Goal: Book appointment/travel/reservation

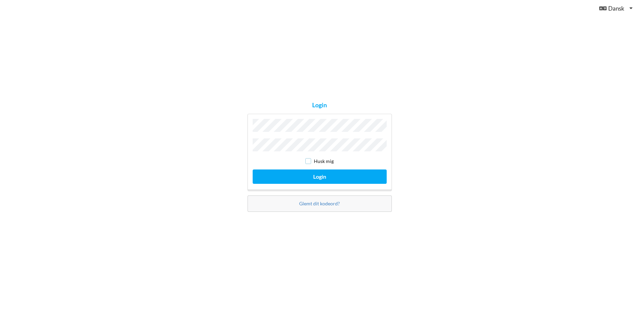
click at [307, 161] on input "checkbox" at bounding box center [308, 161] width 6 height 6
checkbox input "true"
click at [316, 172] on button "Login" at bounding box center [320, 177] width 134 height 14
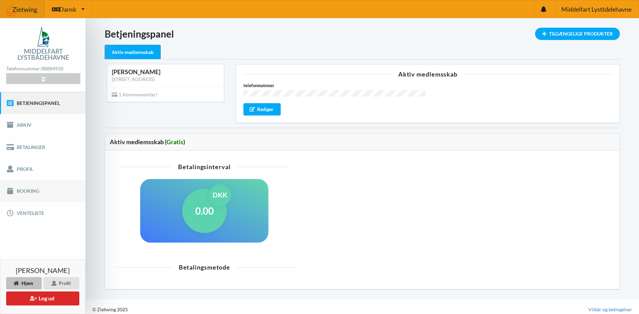
click at [24, 190] on link "Booking" at bounding box center [42, 191] width 85 height 22
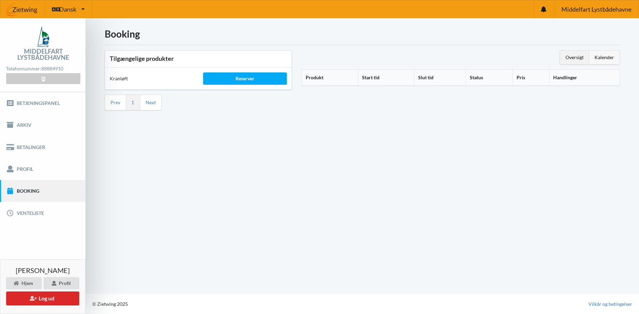
click at [602, 56] on div "Kalender" at bounding box center [604, 58] width 30 height 14
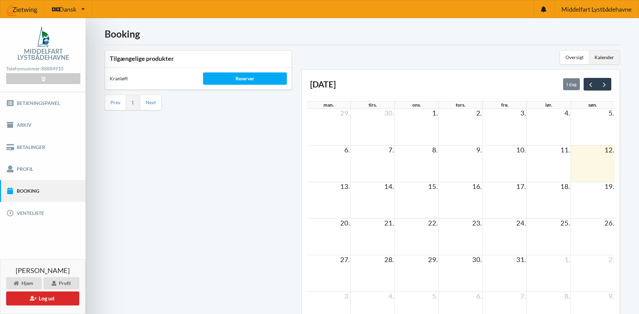
click at [386, 260] on span "28." at bounding box center [389, 259] width 11 height 8
click at [371, 265] on td at bounding box center [372, 273] width 44 height 37
click at [370, 263] on td "28." at bounding box center [372, 259] width 44 height 9
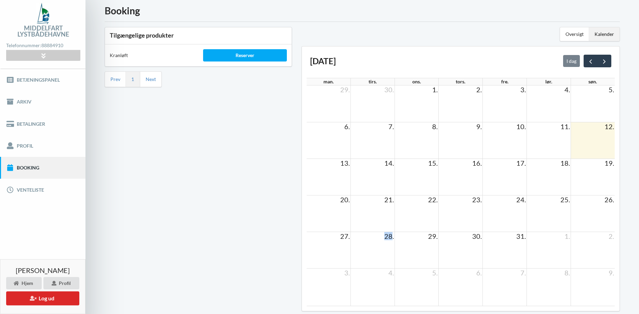
scroll to position [55, 0]
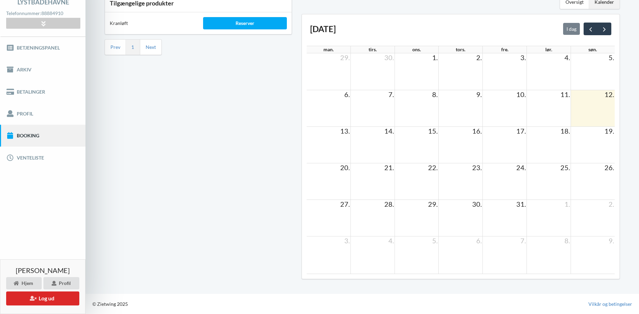
click at [374, 213] on td at bounding box center [372, 218] width 44 height 37
click at [236, 22] on div "Reserver" at bounding box center [245, 23] width 84 height 12
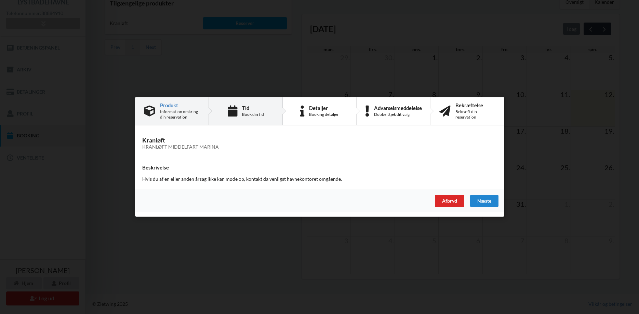
click at [249, 109] on div "Tid" at bounding box center [253, 107] width 22 height 5
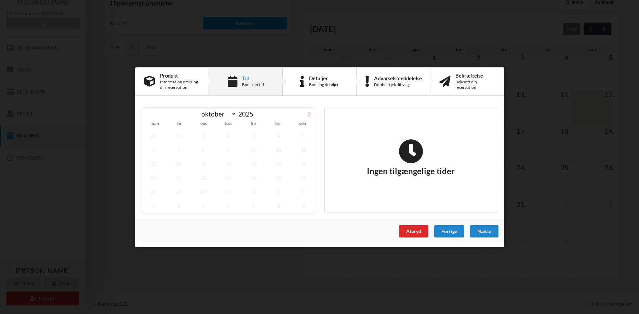
click at [309, 116] on icon at bounding box center [309, 114] width 5 height 5
click at [147, 116] on icon at bounding box center [148, 114] width 5 height 5
click at [147, 116] on div "oktober november [DATE]" at bounding box center [228, 113] width 173 height 12
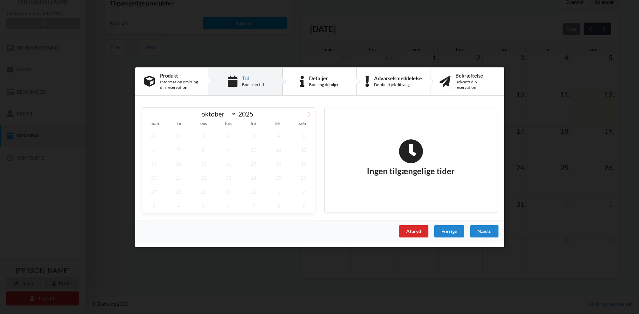
click at [308, 115] on icon at bounding box center [309, 114] width 5 height 5
select select "11"
click at [308, 115] on icon at bounding box center [309, 114] width 5 height 5
type input "2026"
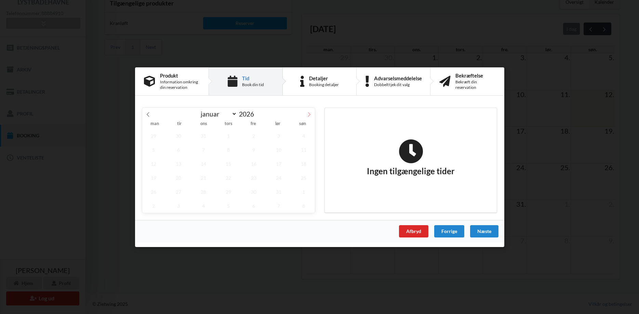
click at [308, 115] on icon at bounding box center [309, 114] width 5 height 5
select select "2"
click at [414, 233] on div "Afbryd" at bounding box center [413, 231] width 29 height 12
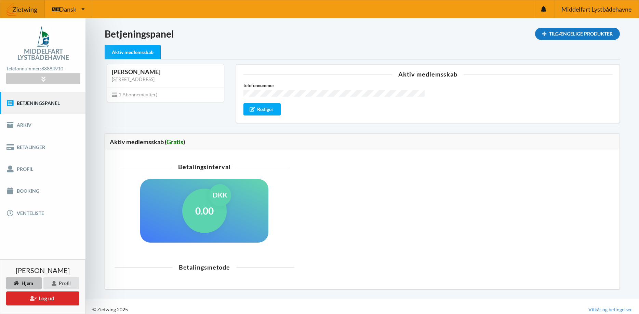
click at [561, 31] on div "Tilgængelige Produkter" at bounding box center [577, 34] width 85 height 12
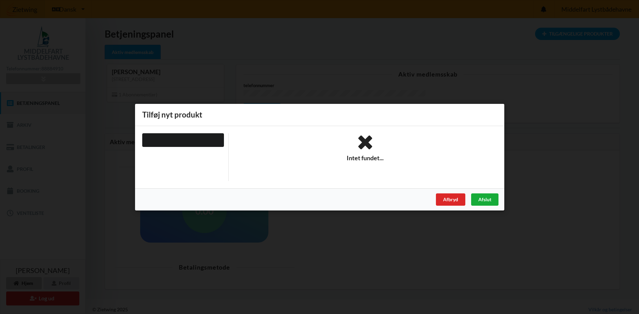
click at [487, 198] on div "Afslut" at bounding box center [484, 199] width 27 height 12
